Goal: Information Seeking & Learning: Learn about a topic

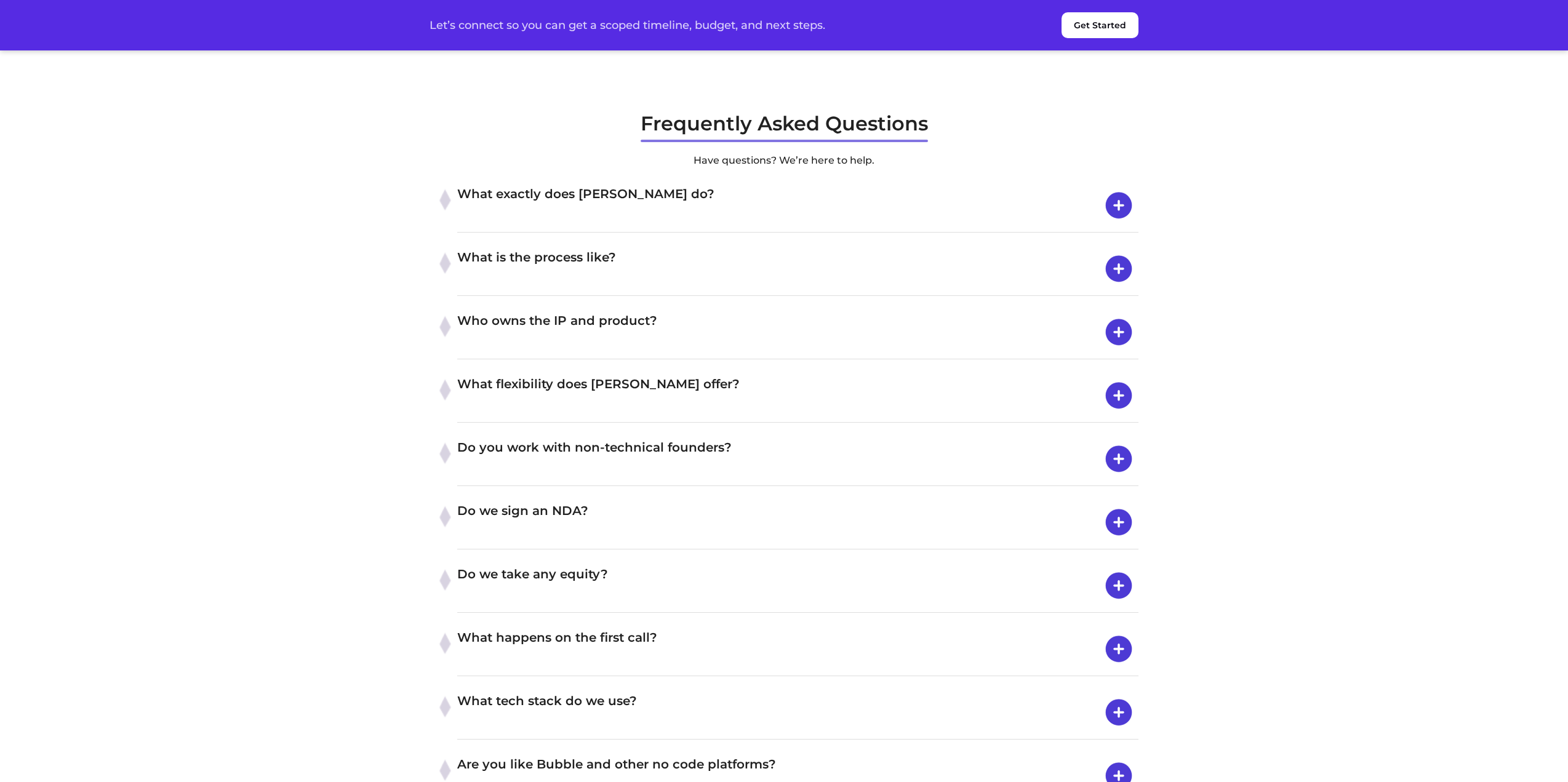
scroll to position [4862, 0]
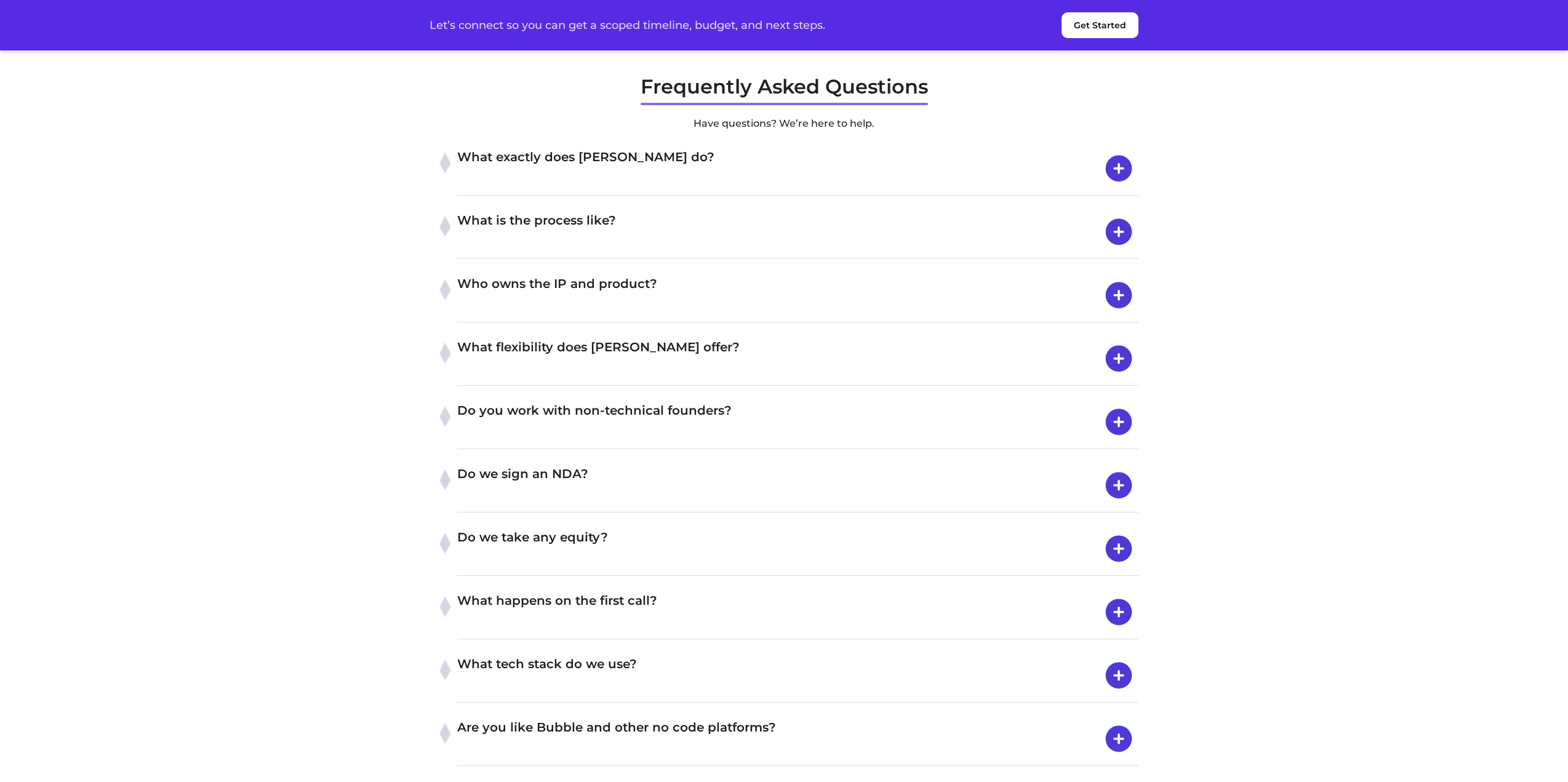
click at [670, 190] on h4 "What exactly does Byldd do?" at bounding box center [798, 168] width 681 height 43
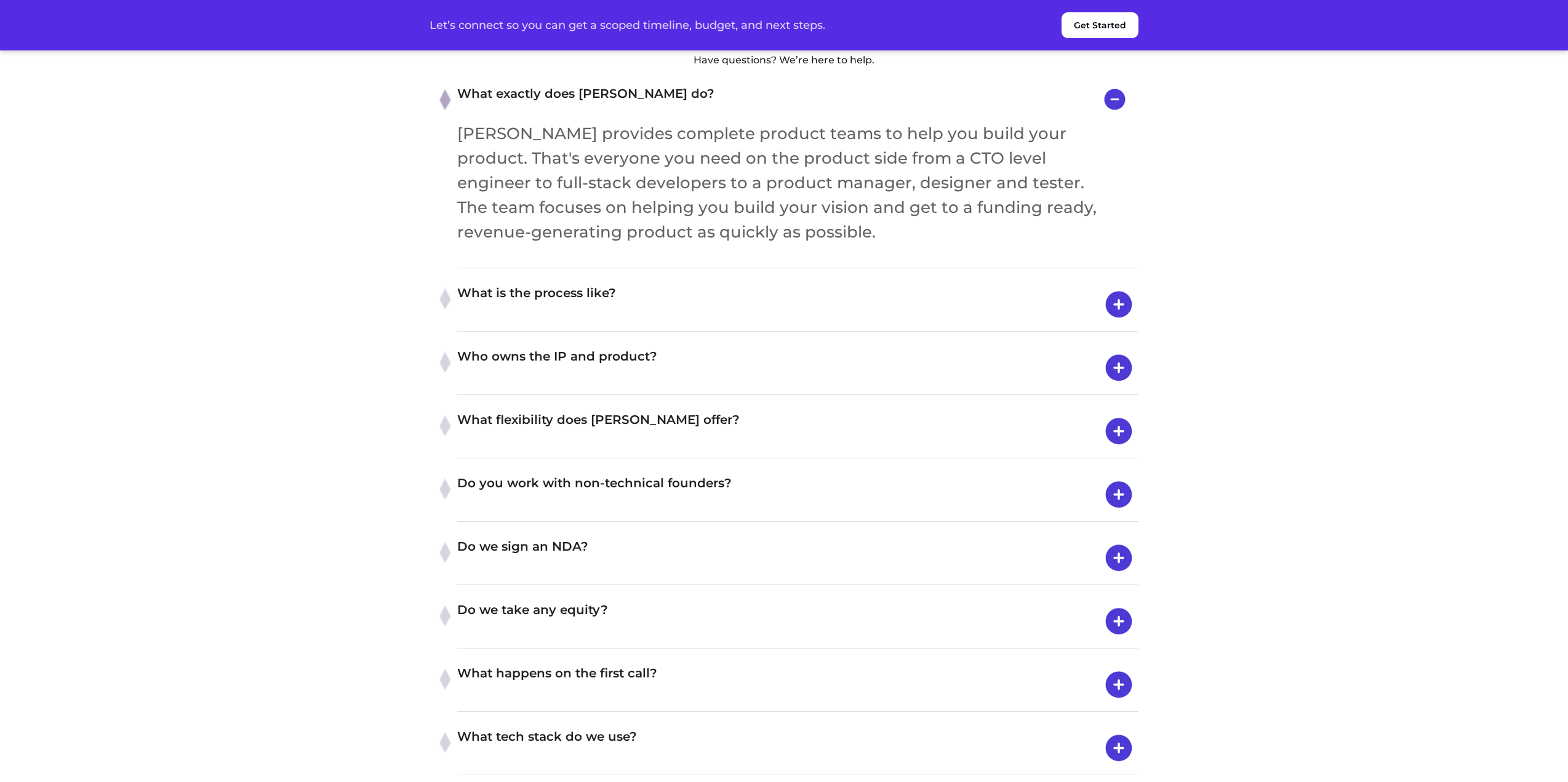
scroll to position [5047, 0]
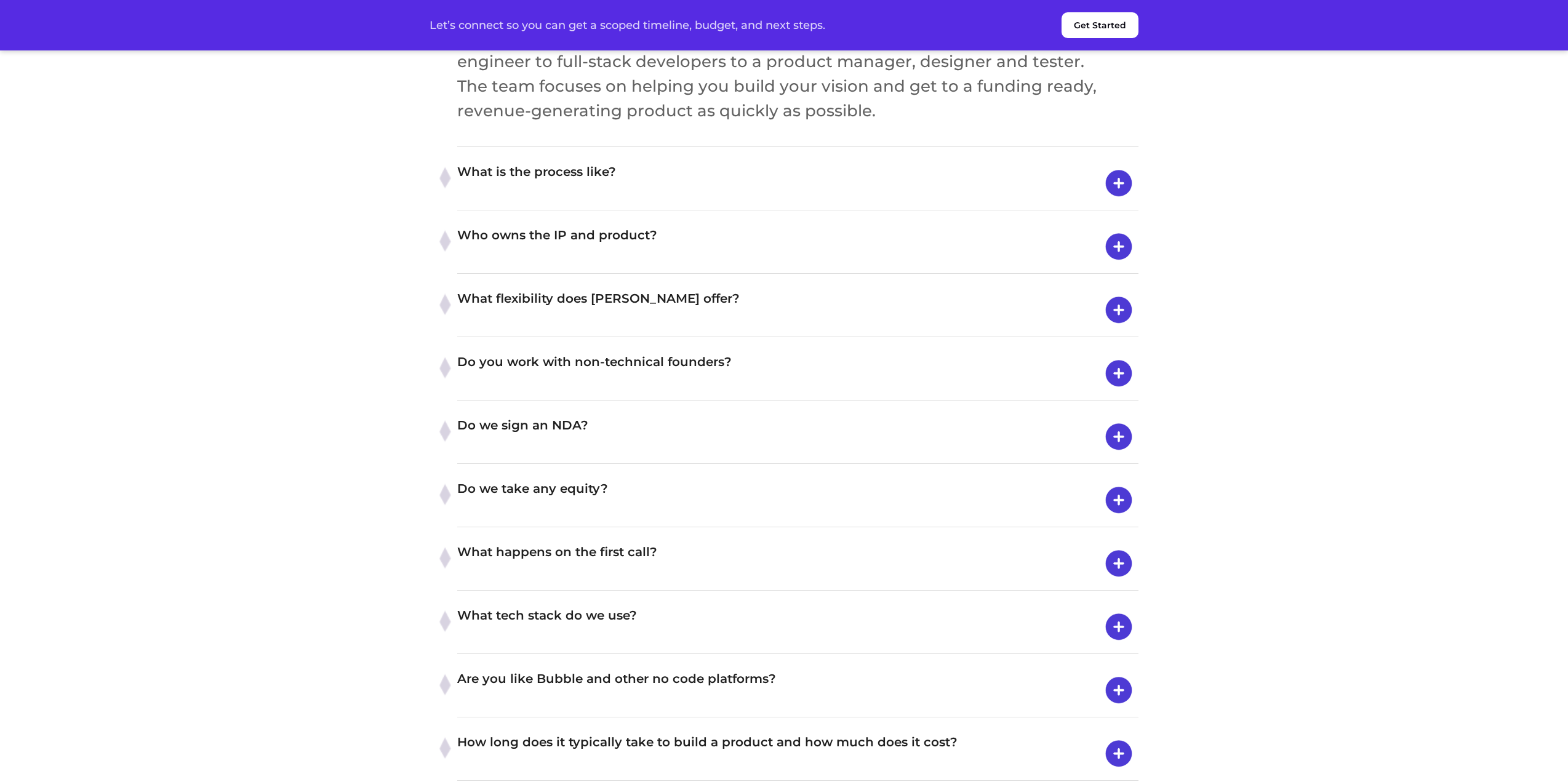
click at [662, 205] on h4 "What is the process like?" at bounding box center [798, 183] width 681 height 43
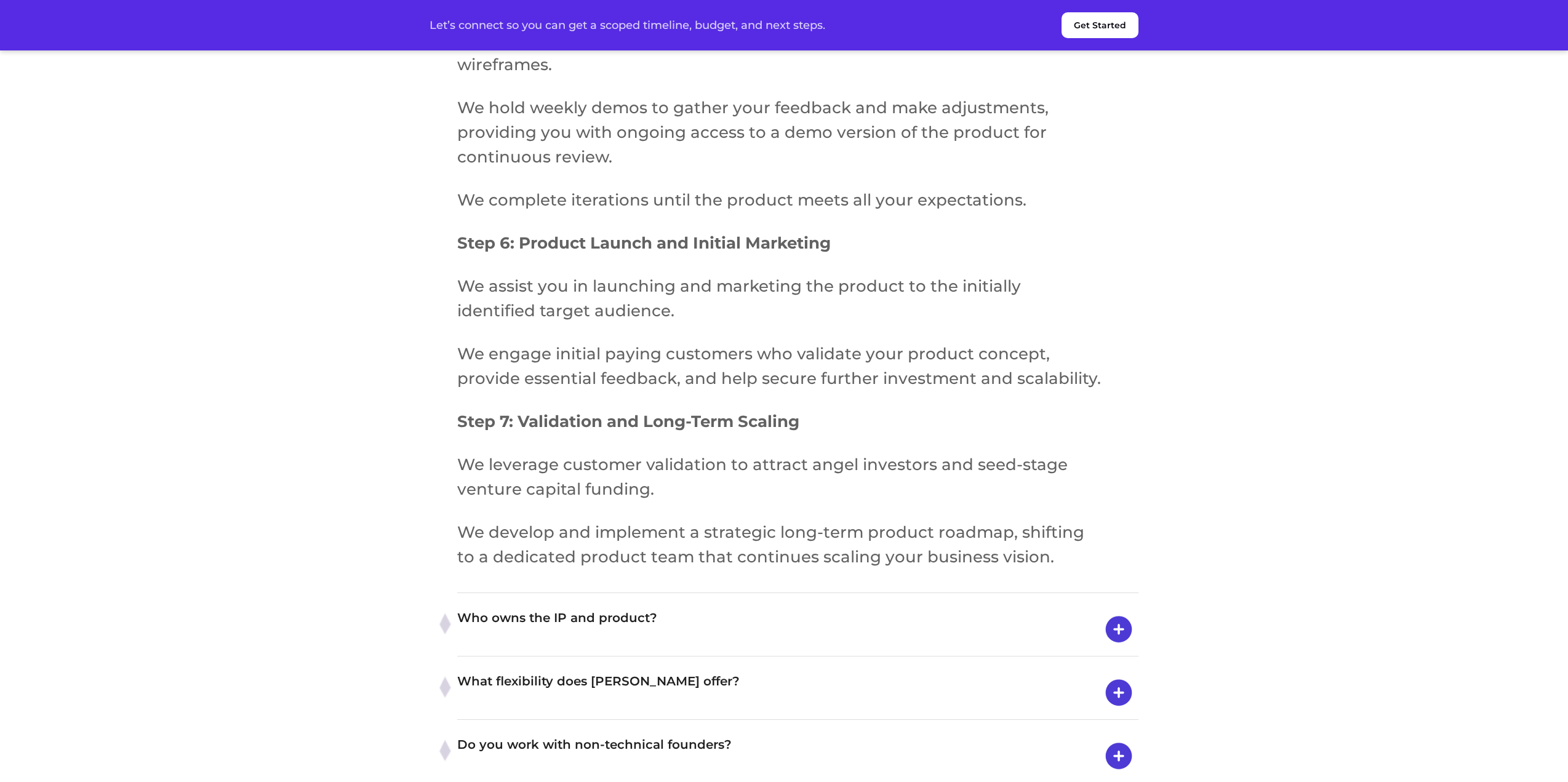
scroll to position [5908, 0]
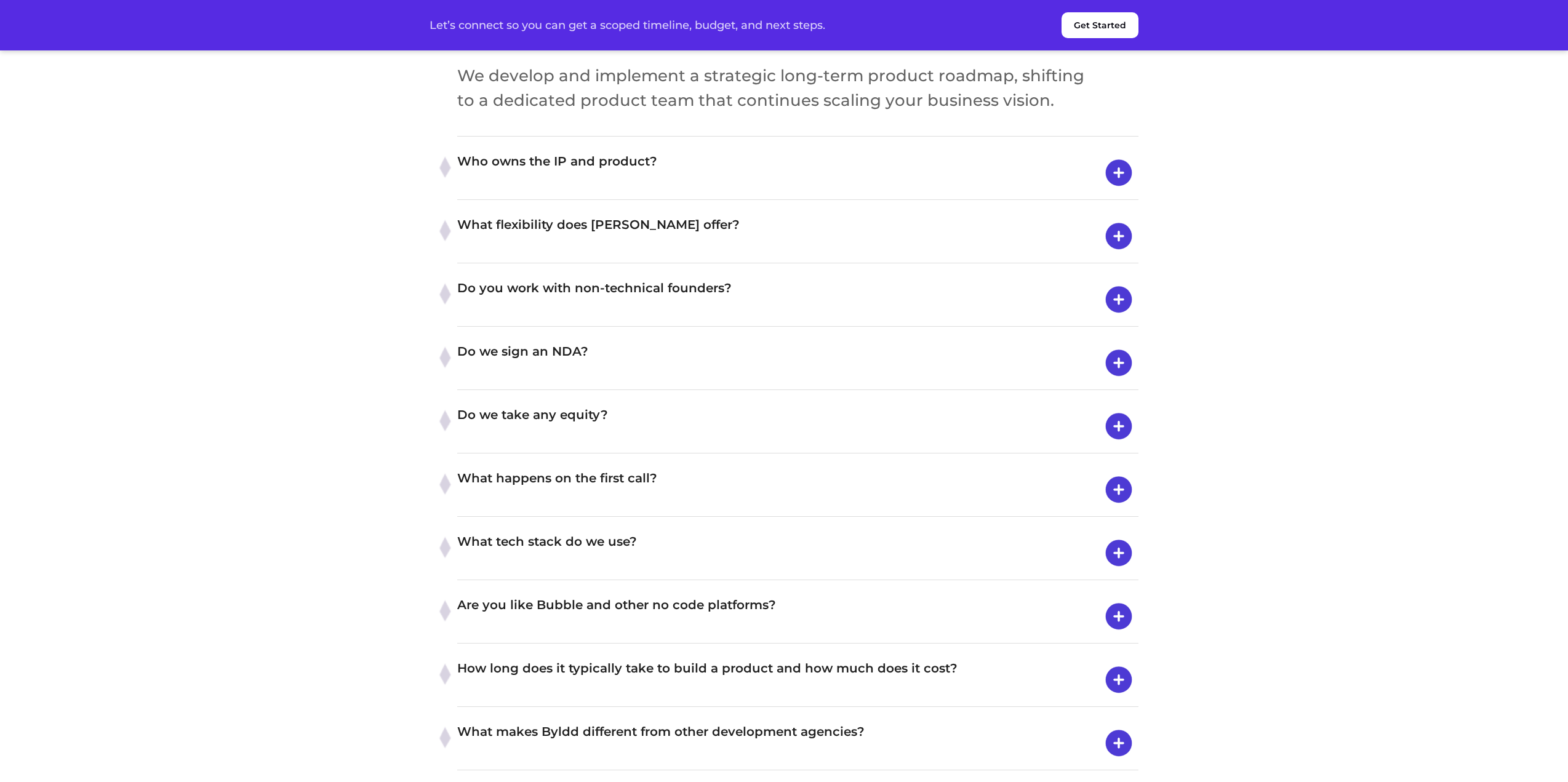
click at [686, 194] on h4 "Who owns the IP and product?" at bounding box center [798, 173] width 681 height 43
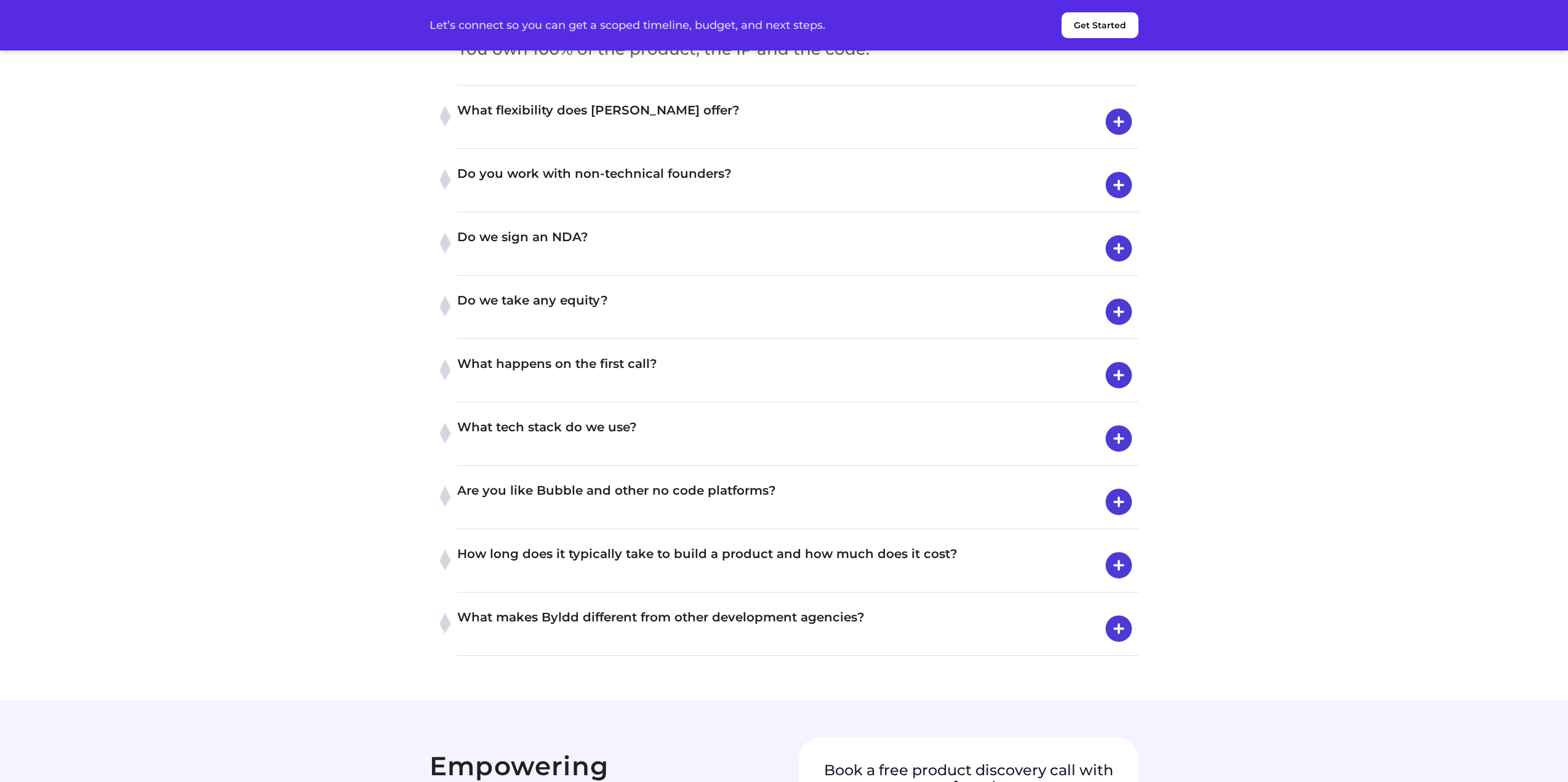
scroll to position [5113, 0]
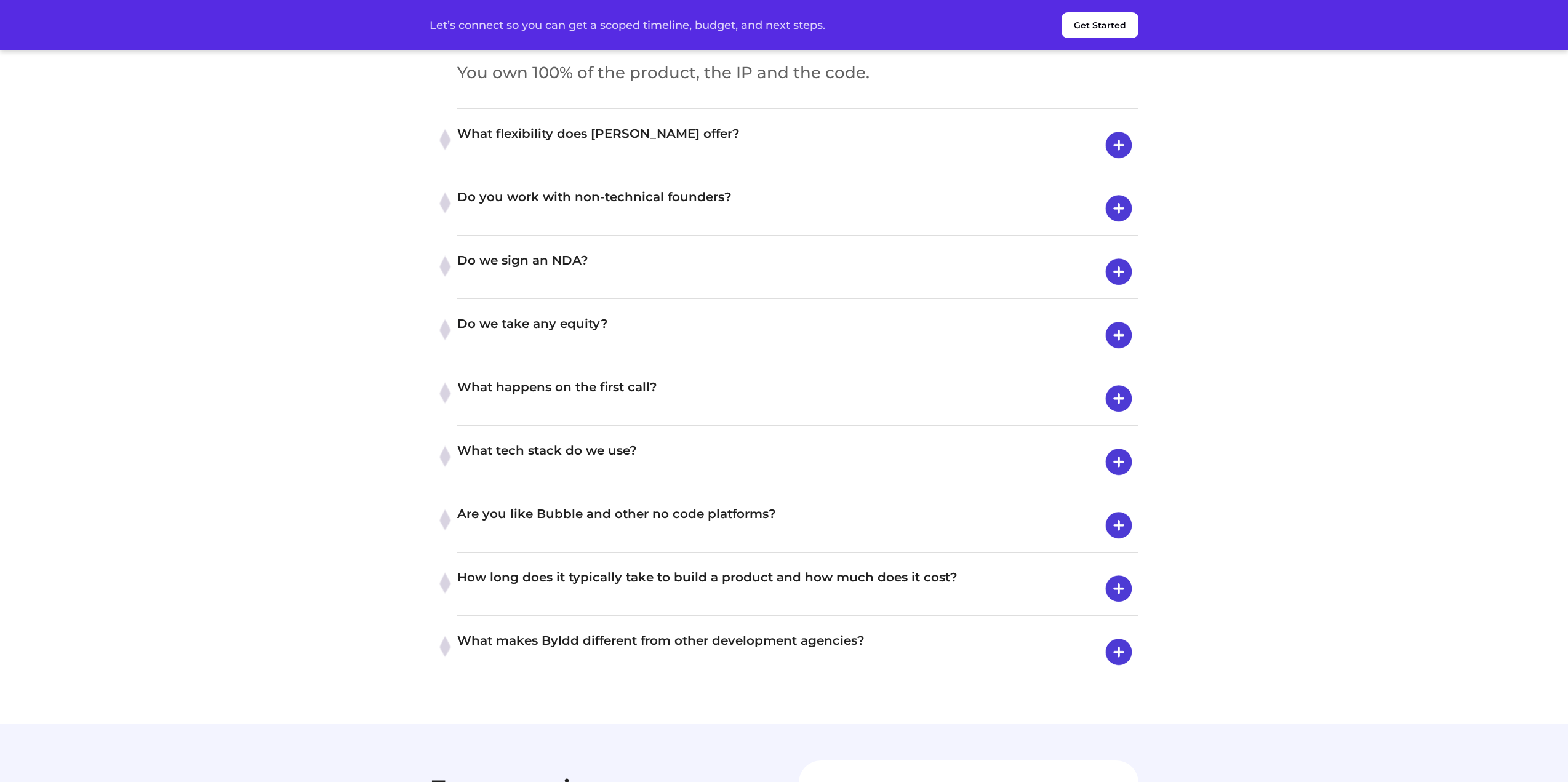
click at [655, 166] on h4 "What flexibility does Byldd offer?" at bounding box center [798, 144] width 681 height 43
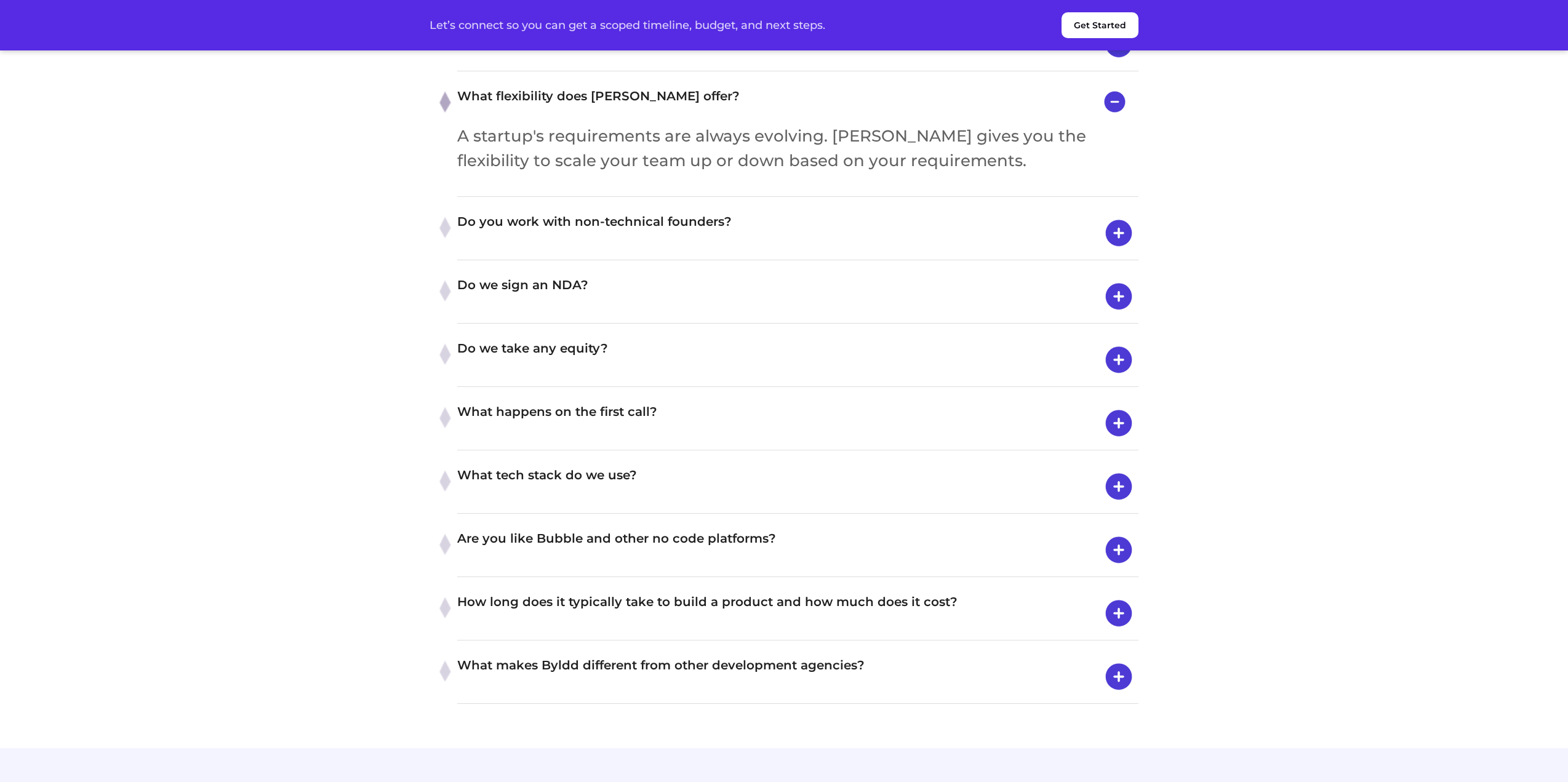
click at [622, 318] on h4 "Do we sign an NDA?" at bounding box center [798, 296] width 681 height 43
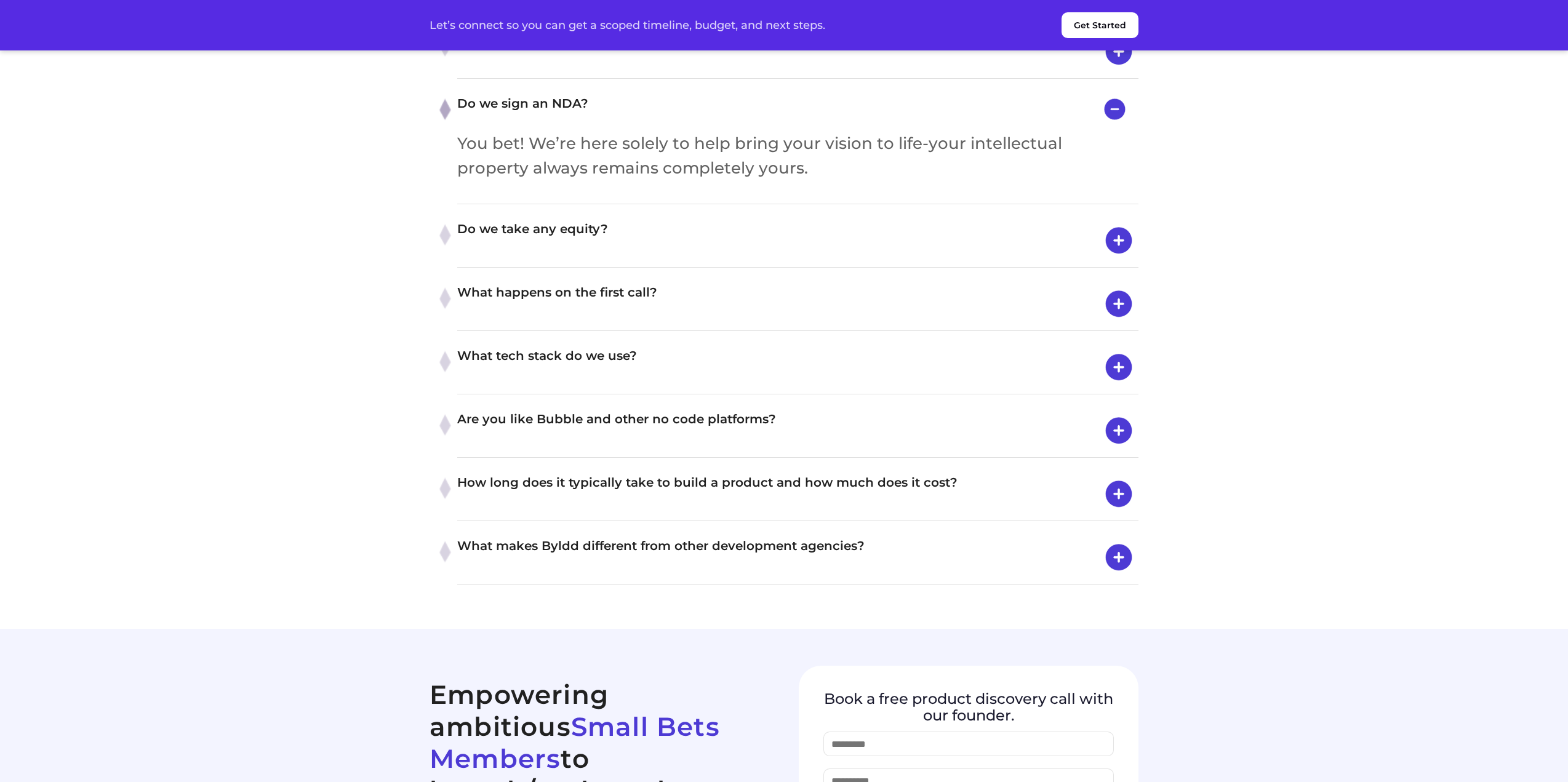
scroll to position [5237, 0]
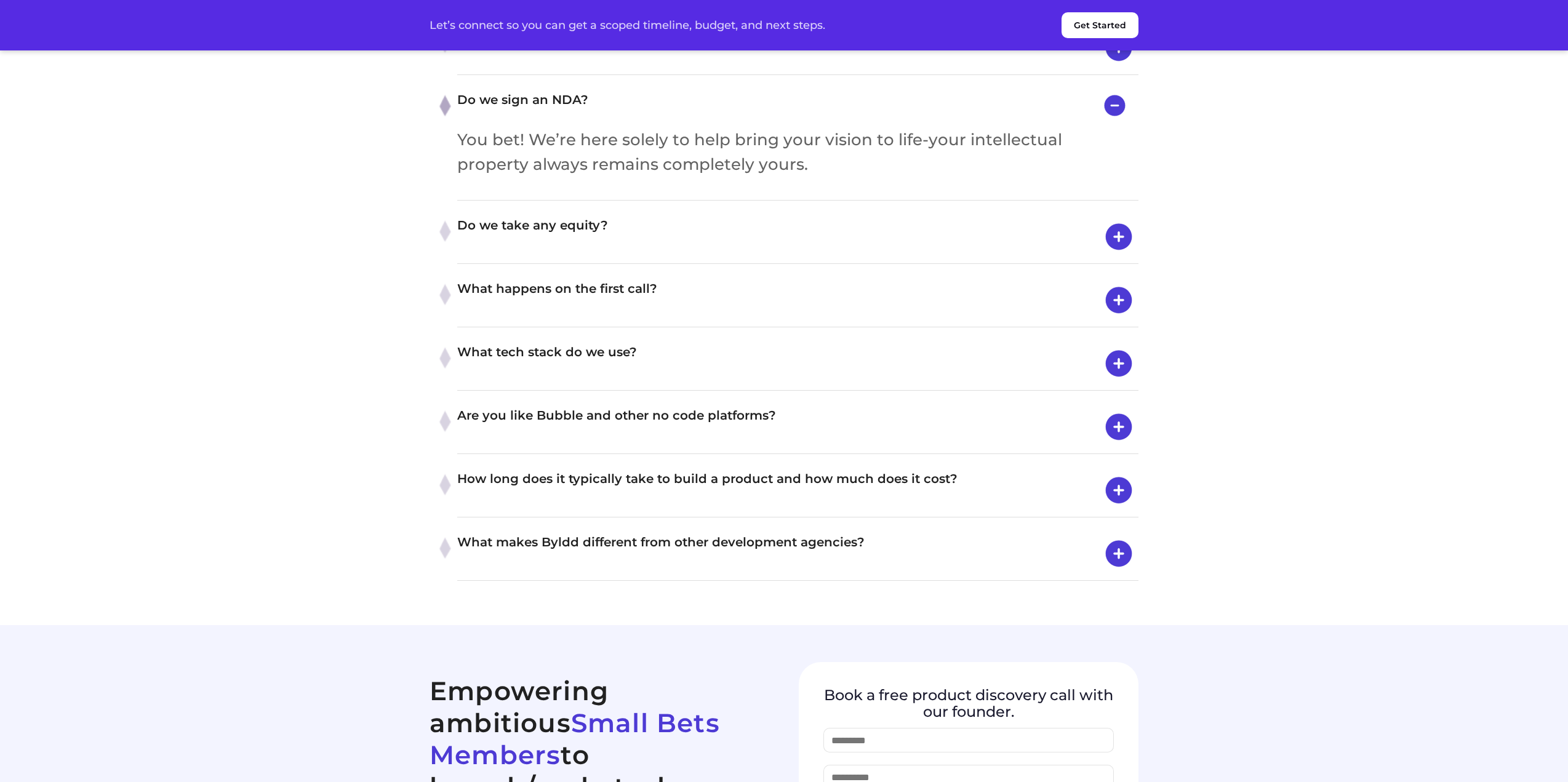
click at [671, 264] on div "Do we take any equity? In some cases, we offer funding for a small portion of e…" at bounding box center [798, 236] width 681 height 53
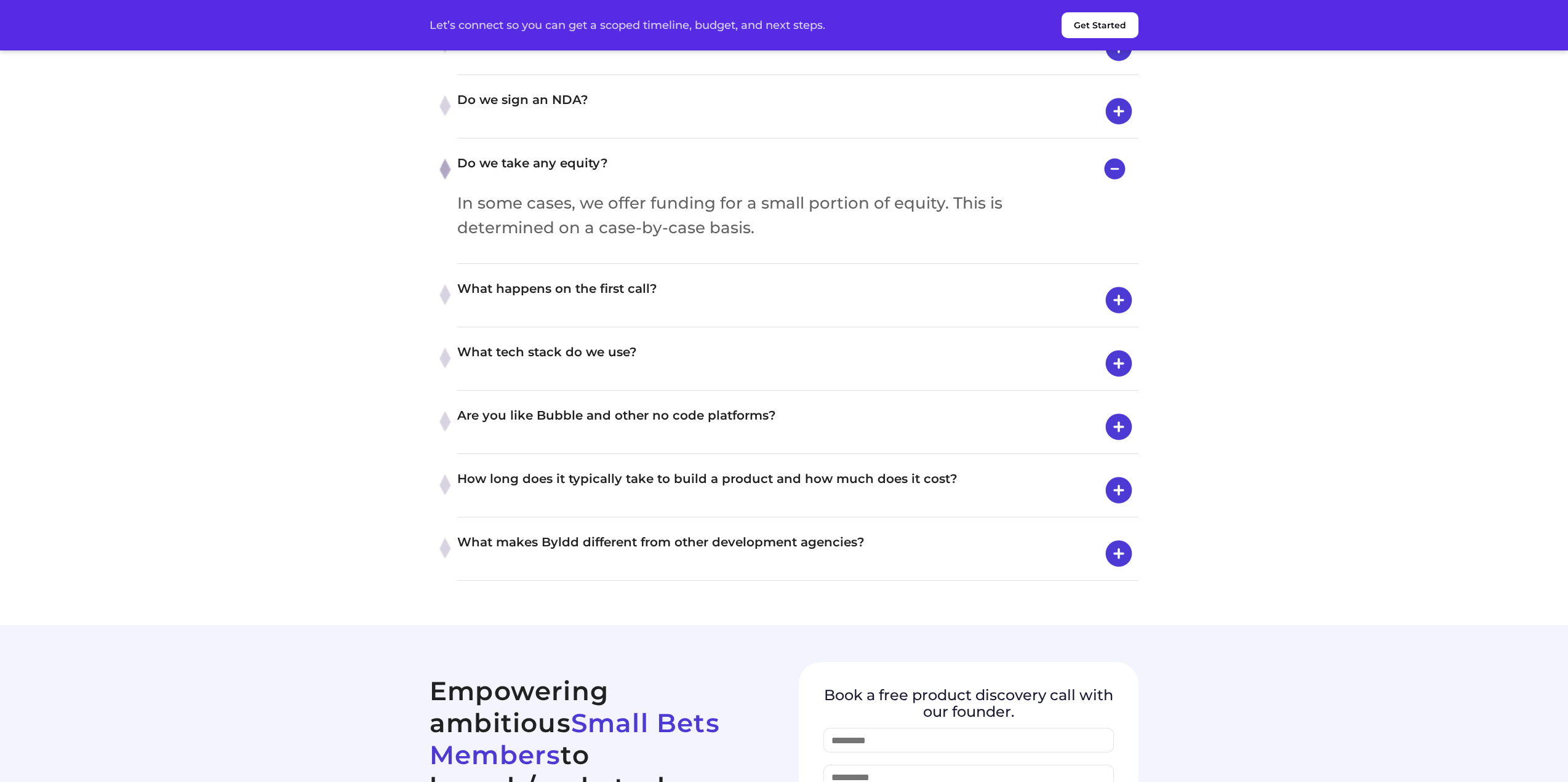
click at [765, 448] on h4 "Are you like Bubble and other no code platforms?" at bounding box center [798, 426] width 681 height 43
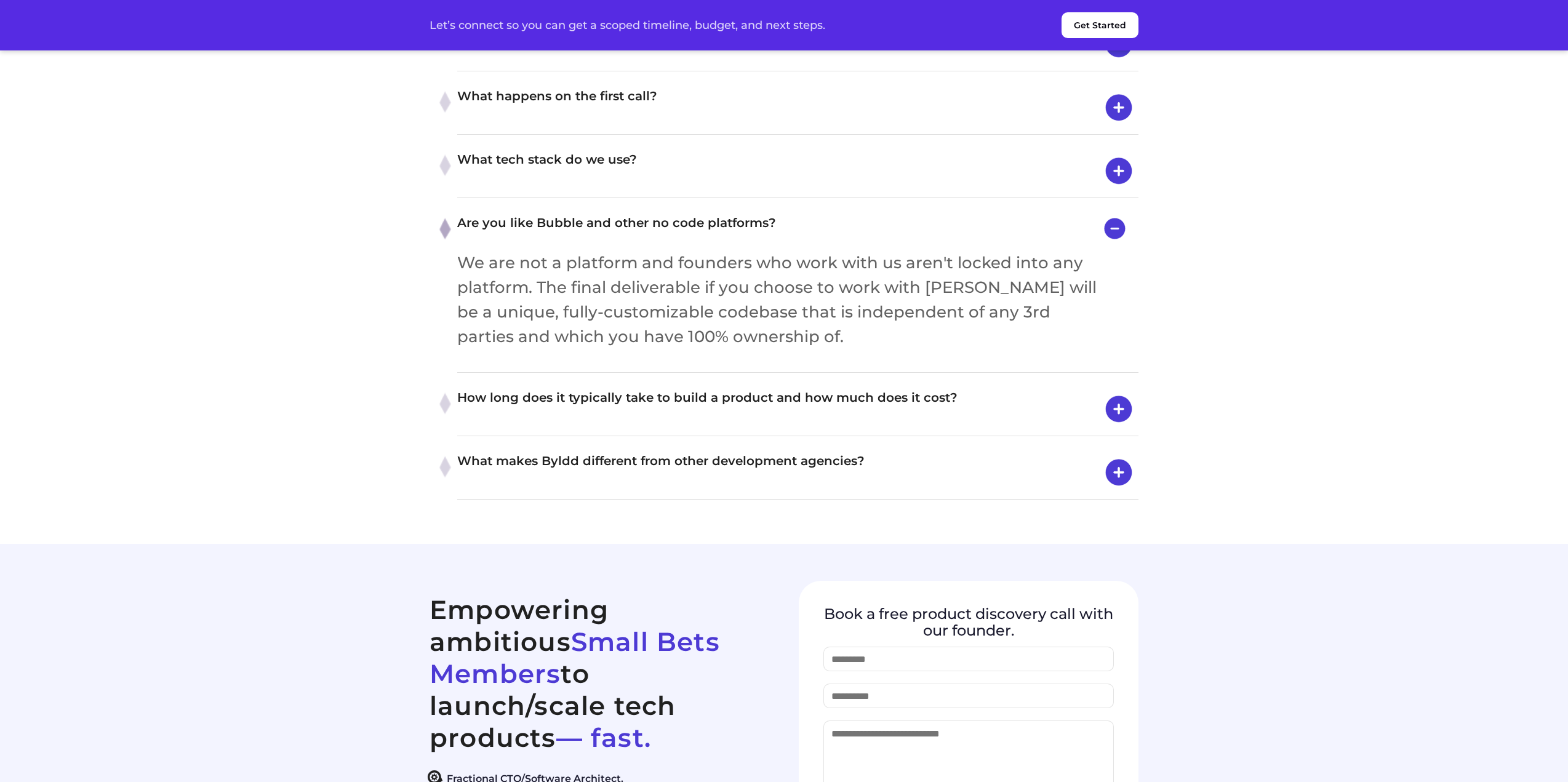
scroll to position [5483, 0]
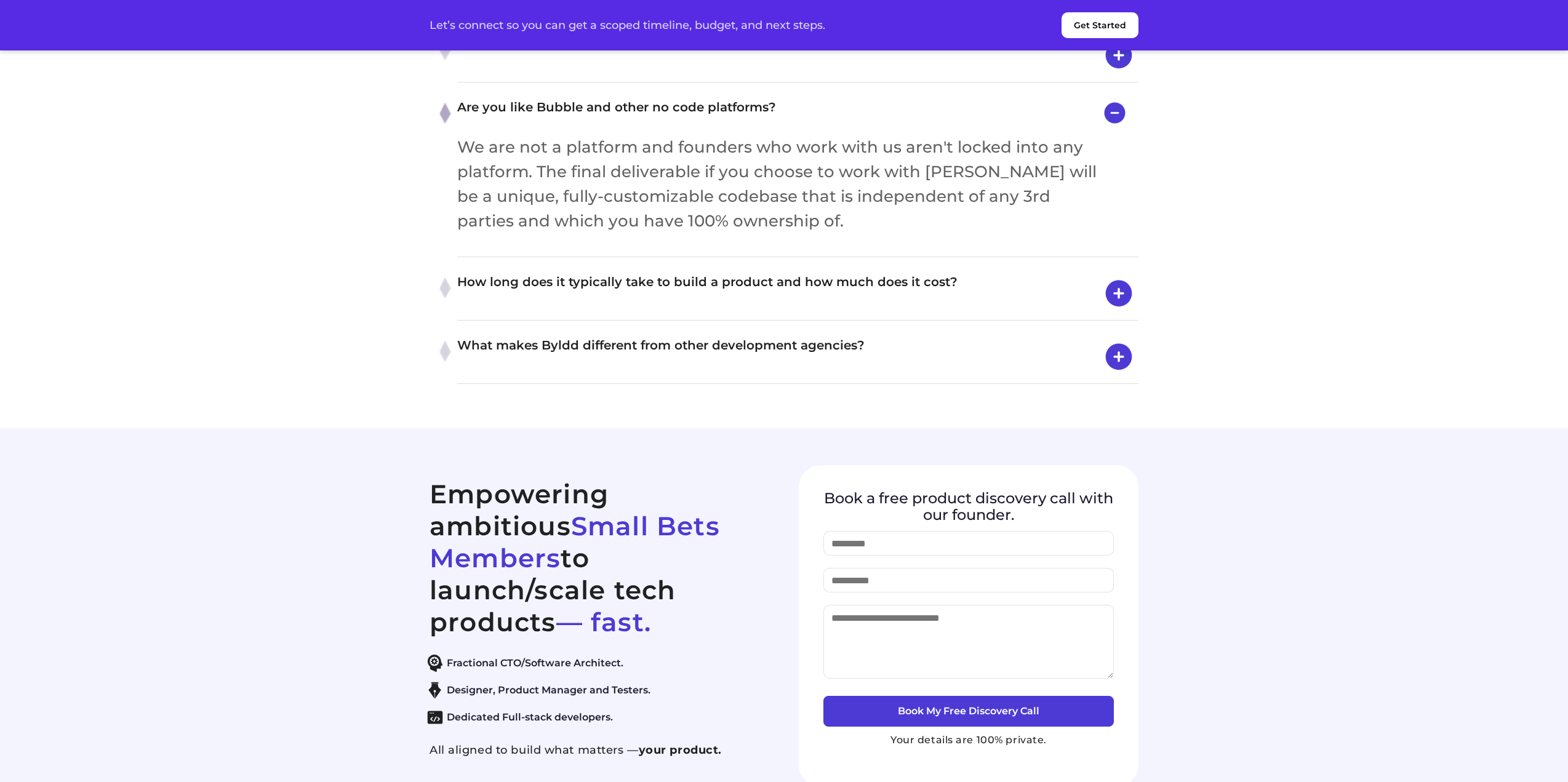
click at [792, 378] on h4 "What makes Byldd different from other development agencies?" at bounding box center [798, 356] width 681 height 43
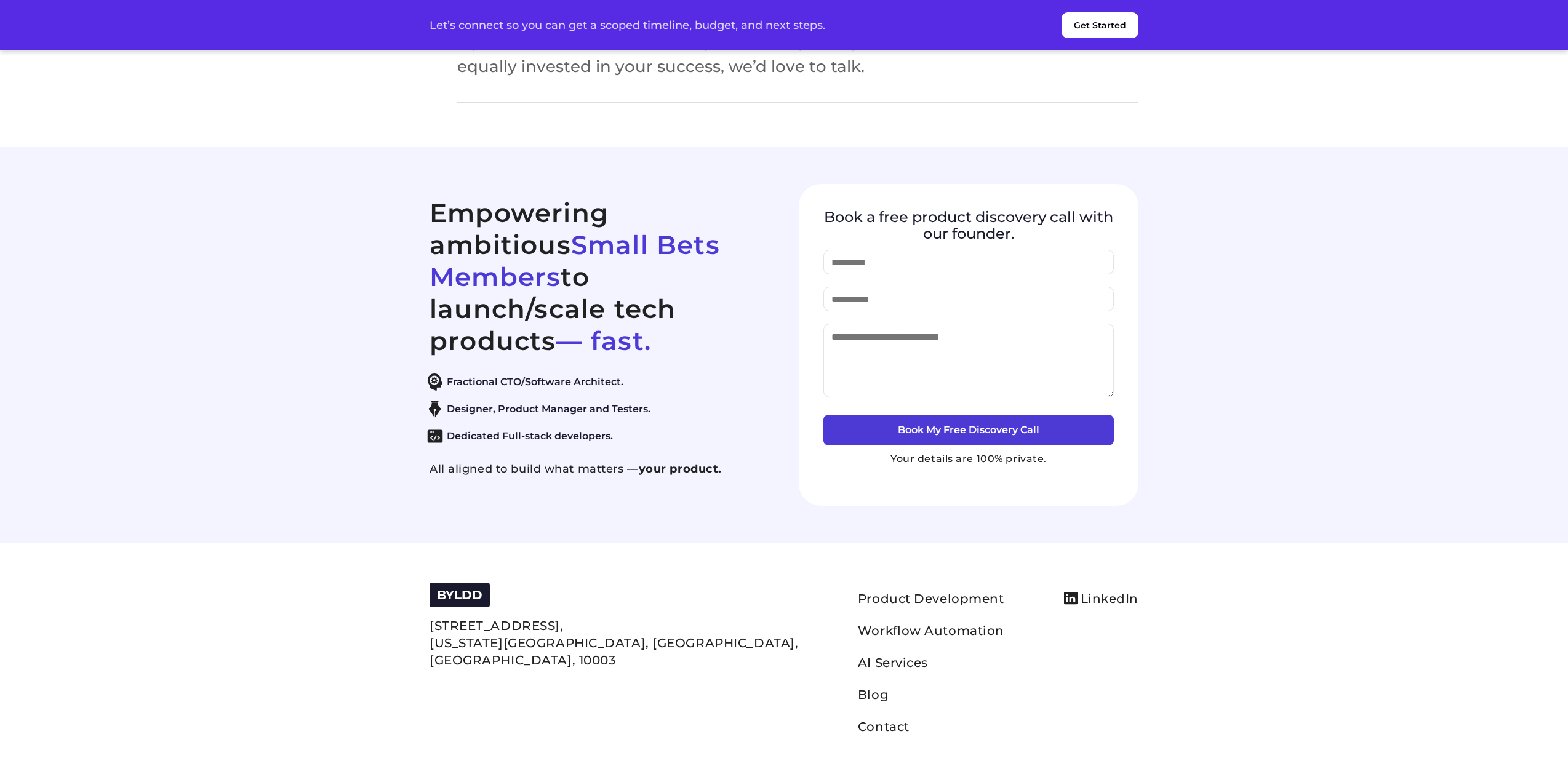
scroll to position [6301, 0]
click at [858, 659] on link "AI Services" at bounding box center [893, 662] width 70 height 15
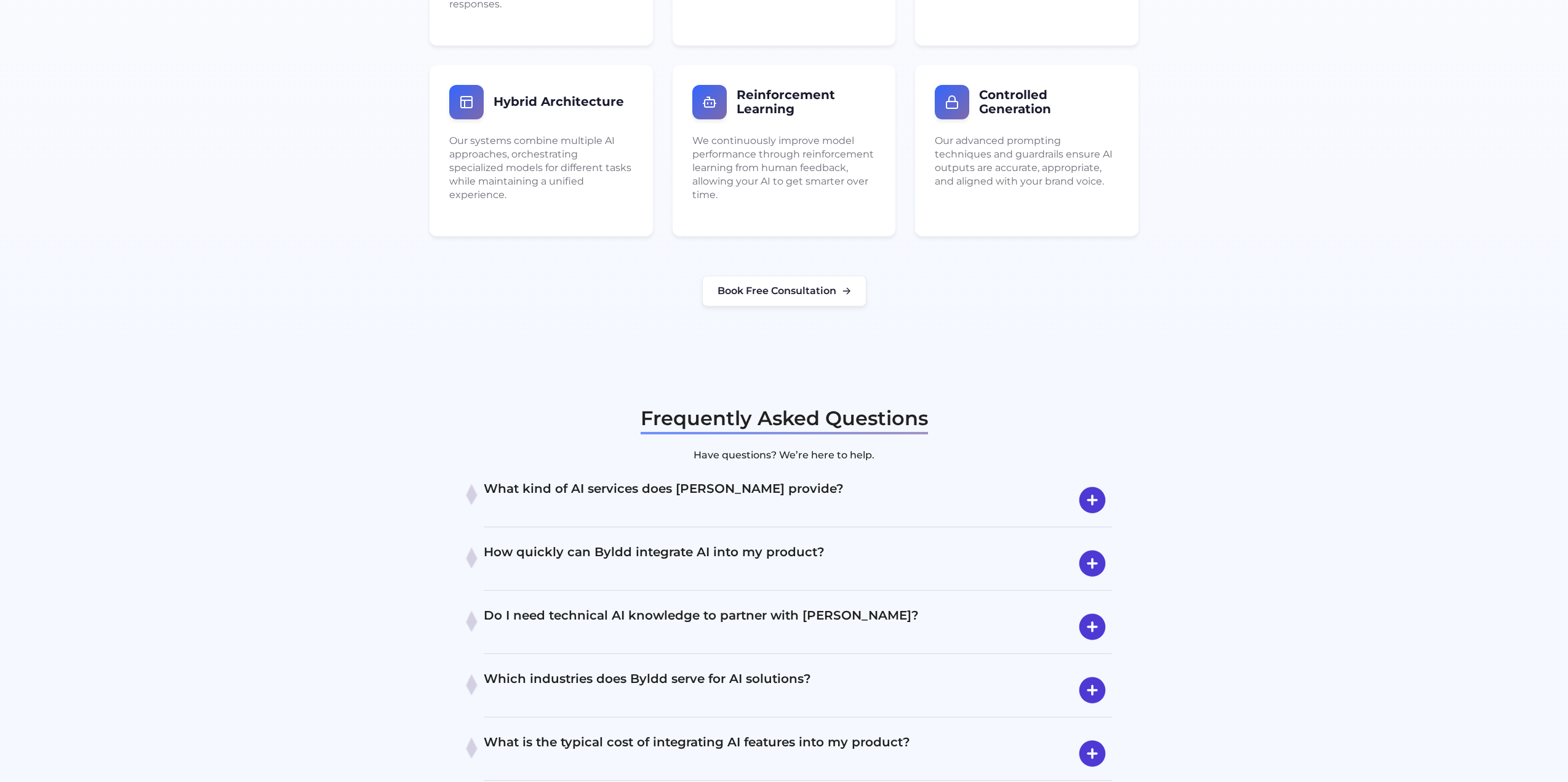
scroll to position [2154, 0]
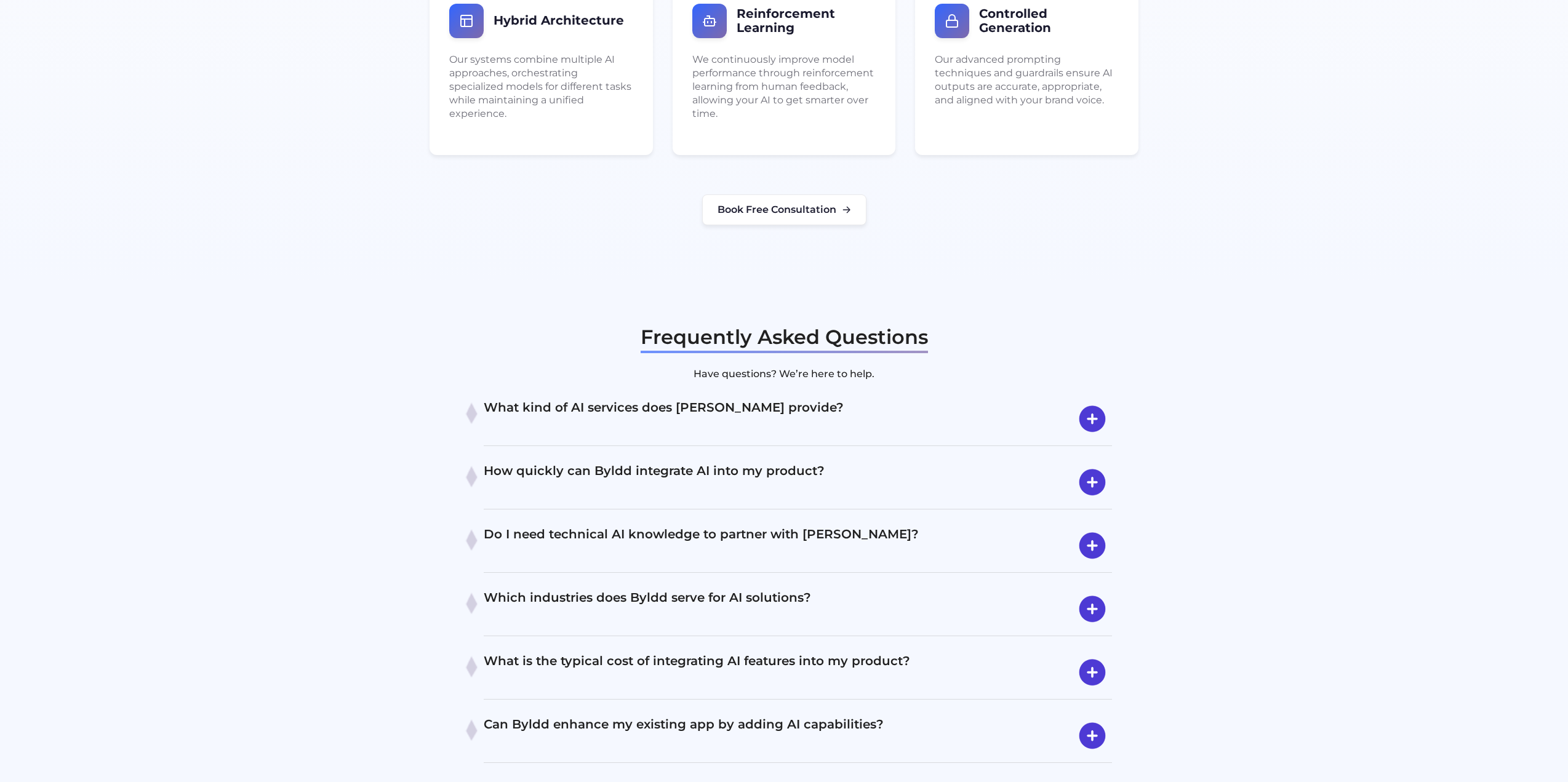
click at [784, 398] on h4 "What kind of AI services does [PERSON_NAME] provide?" at bounding box center [798, 419] width 629 height 43
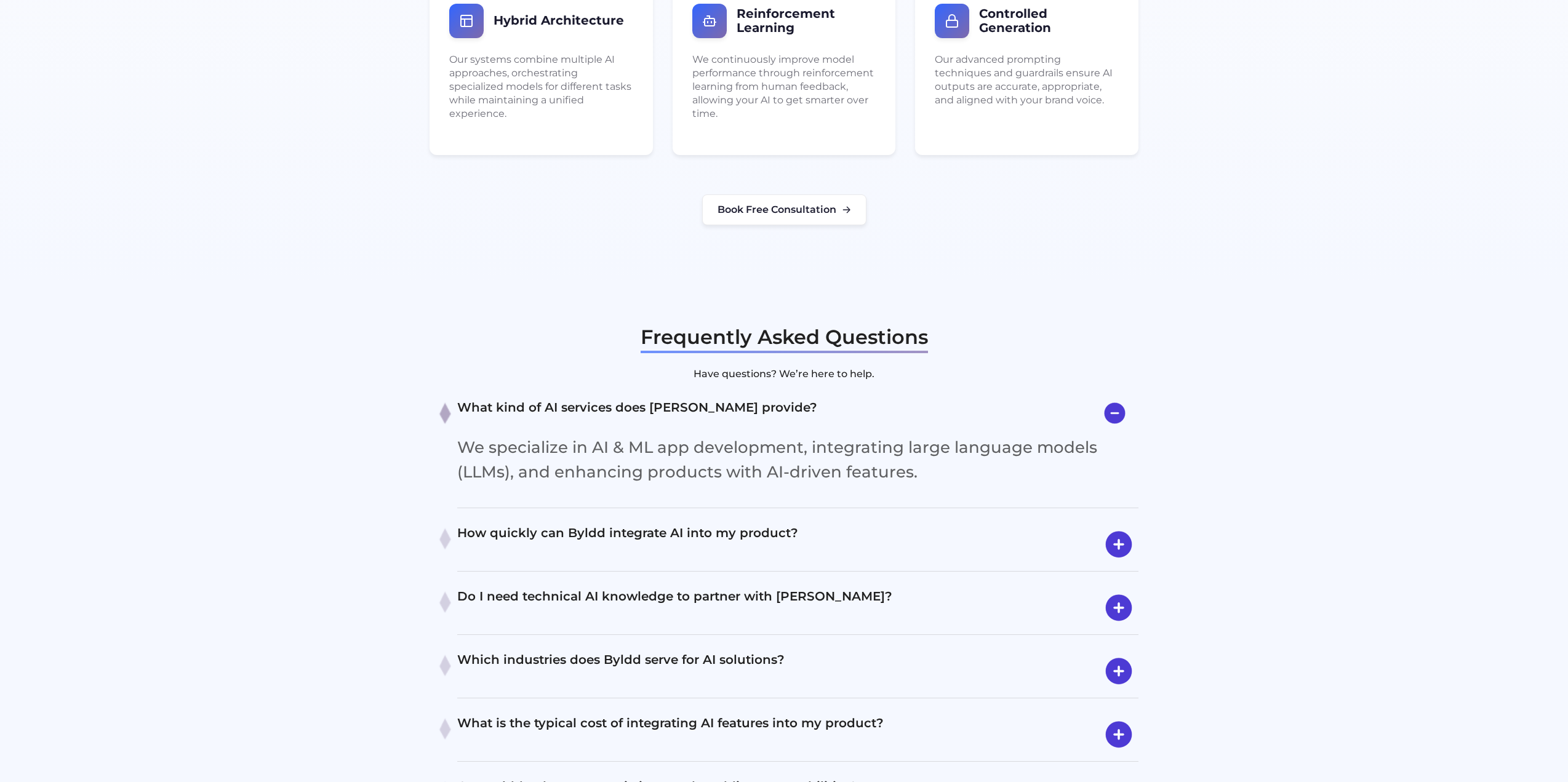
click at [784, 398] on h4 "What kind of AI services does [PERSON_NAME] provide?" at bounding box center [798, 413] width 681 height 32
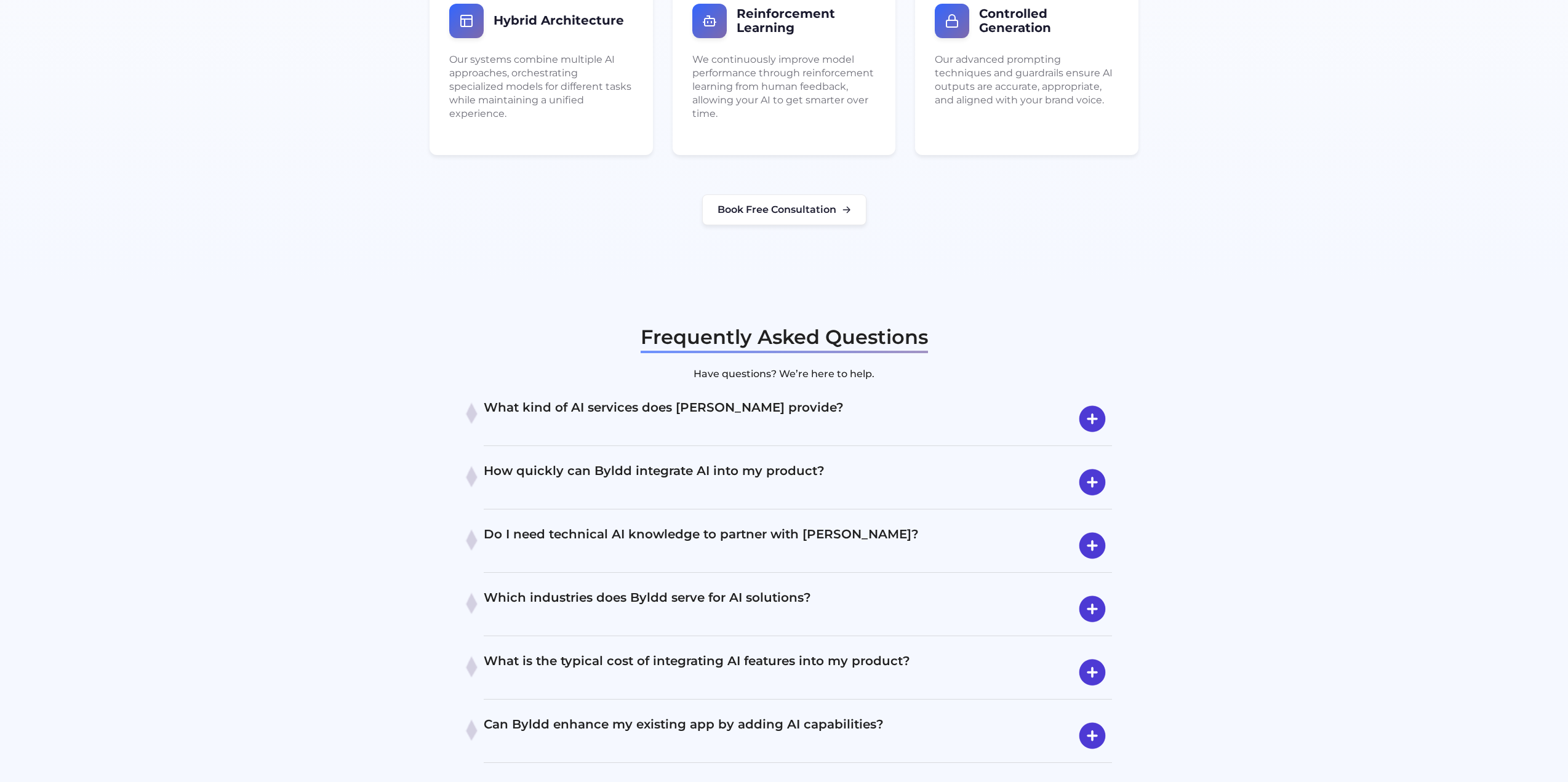
click at [768, 519] on div "Do I need technical AI knowledge to partner with [PERSON_NAME]? Not at all. We …" at bounding box center [798, 546] width 629 height 53
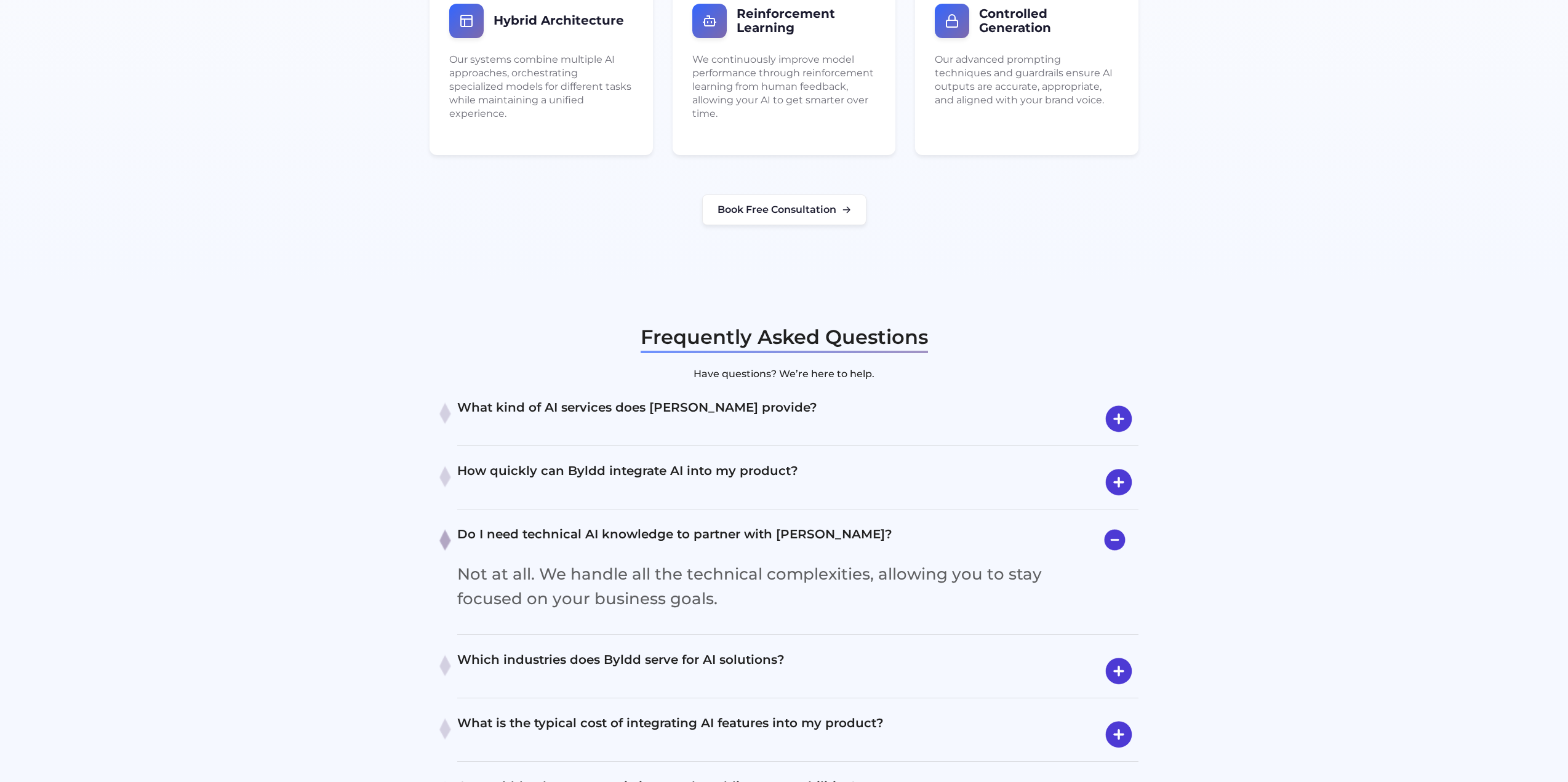
click at [769, 519] on div "Do I need technical AI knowledge to partner with [PERSON_NAME]? Not at all. We …" at bounding box center [798, 577] width 681 height 116
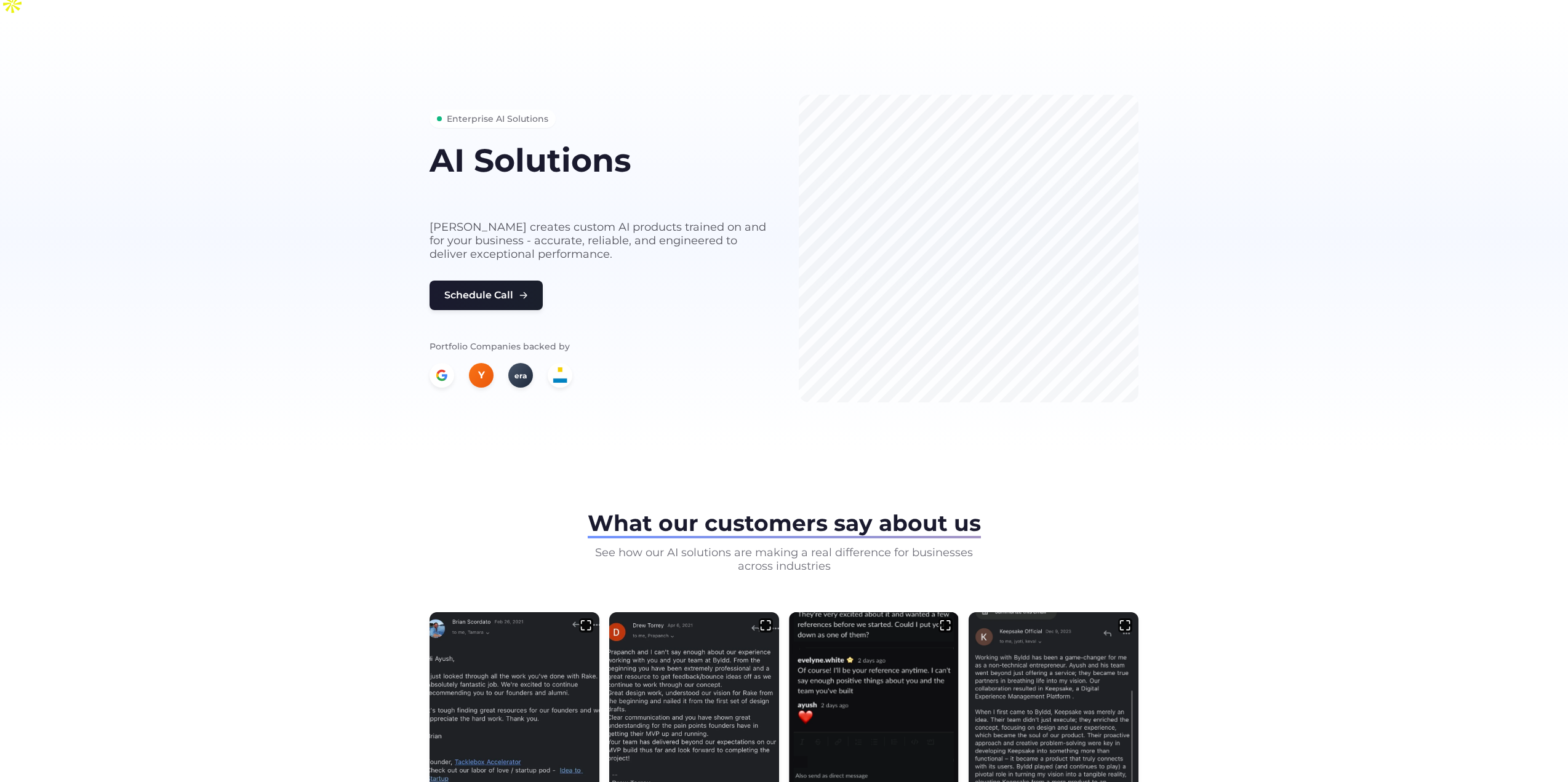
scroll to position [0, 0]
